Goal: Book appointment/travel/reservation

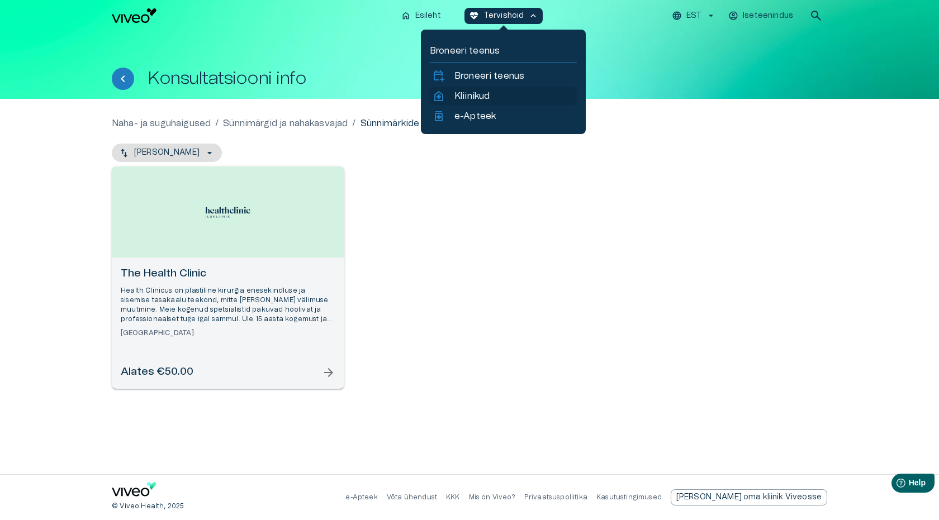
click at [477, 95] on p "Kliinikud" at bounding box center [471, 95] width 35 height 13
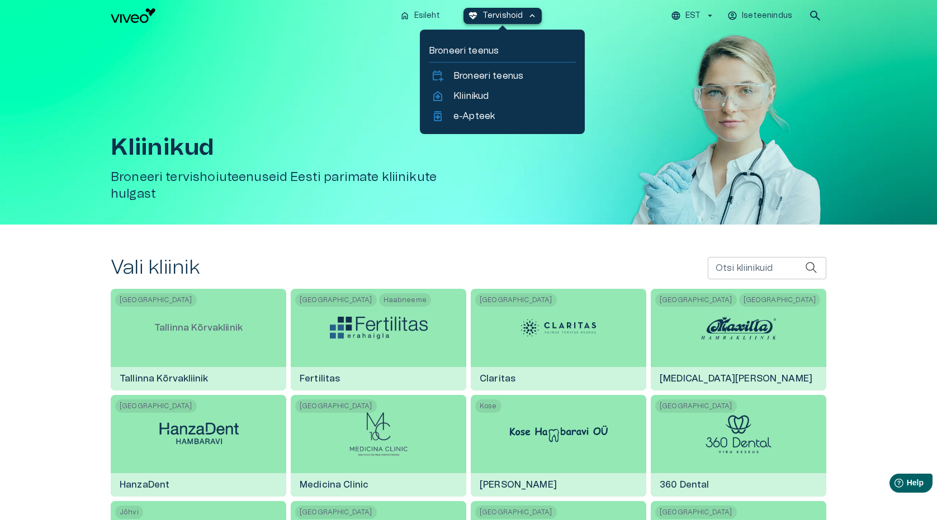
click at [534, 14] on span "keyboard_arrow_up" at bounding box center [532, 16] width 10 height 10
click at [516, 76] on p "Broneeri teenus" at bounding box center [488, 75] width 70 height 13
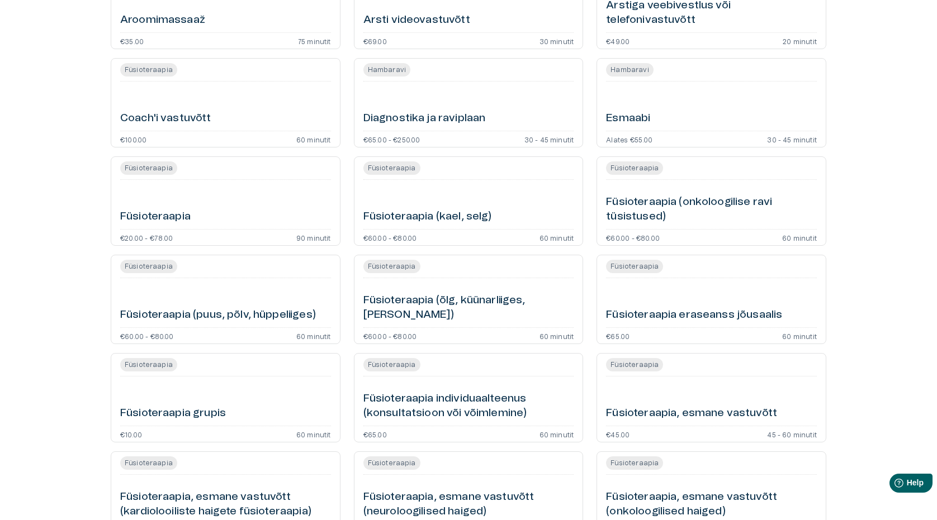
scroll to position [224, 0]
